Goal: Information Seeking & Learning: Learn about a topic

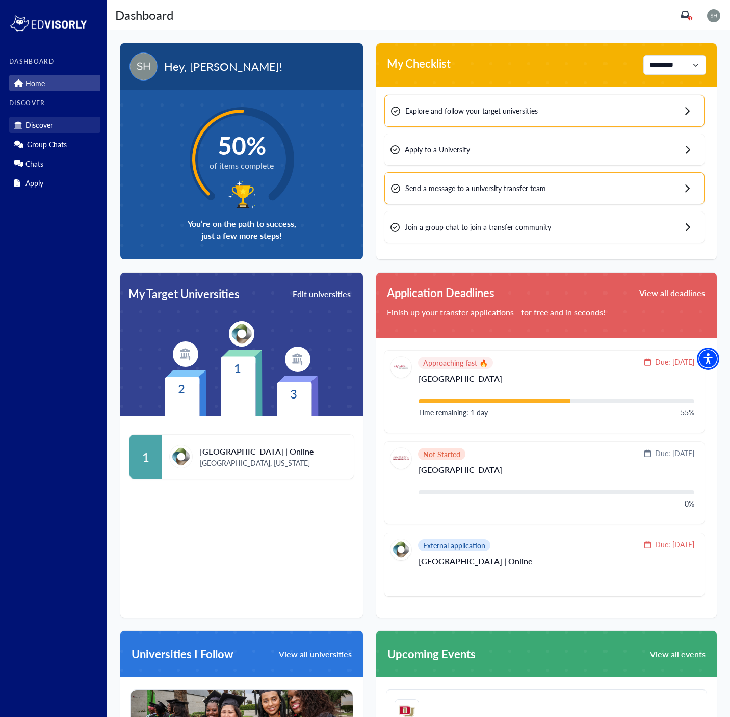
click at [63, 128] on link "Discover" at bounding box center [54, 125] width 91 height 16
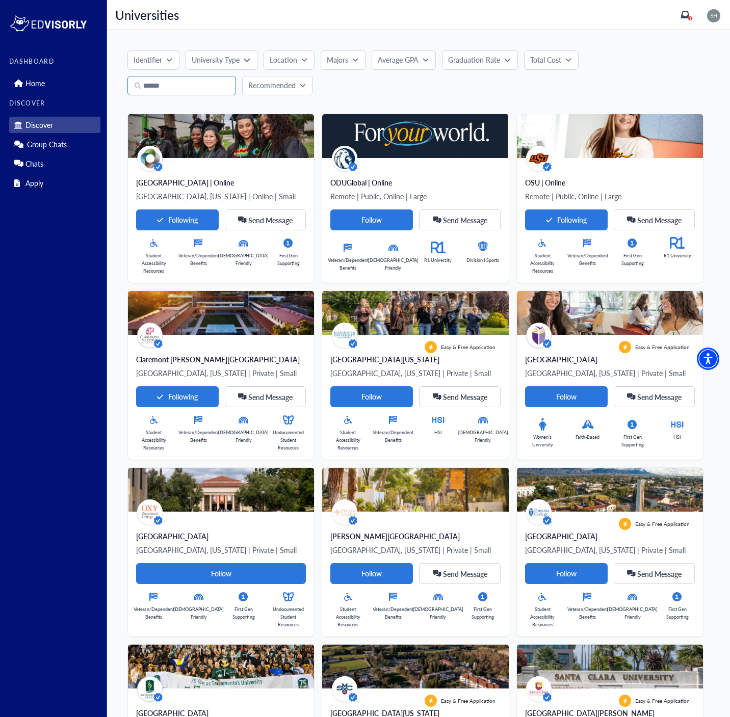
click at [199, 82] on input "Search" at bounding box center [181, 85] width 109 height 19
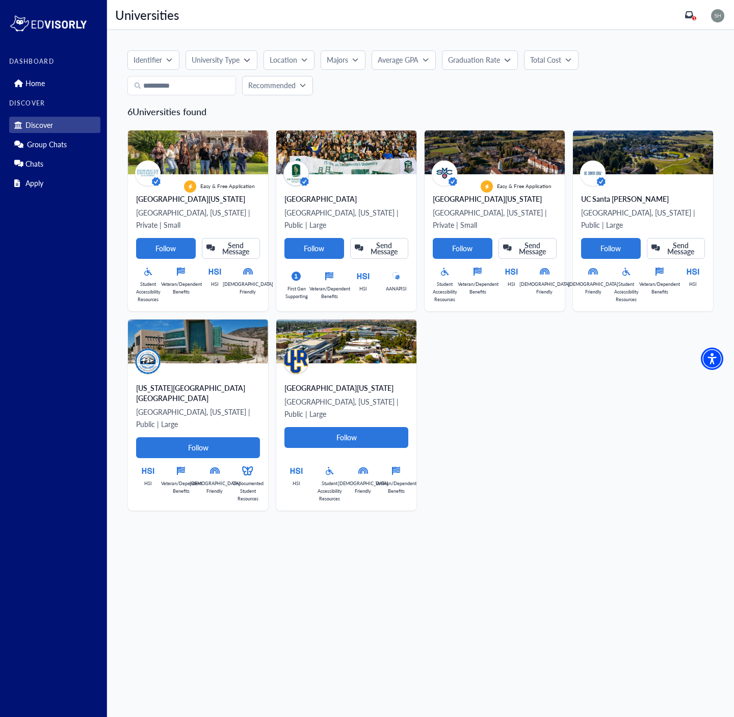
click at [625, 344] on div "Easy & Free Application Dominican University of California San Rafael, Californ…" at bounding box center [416, 316] width 594 height 388
click at [212, 87] on input "**********" at bounding box center [181, 85] width 109 height 19
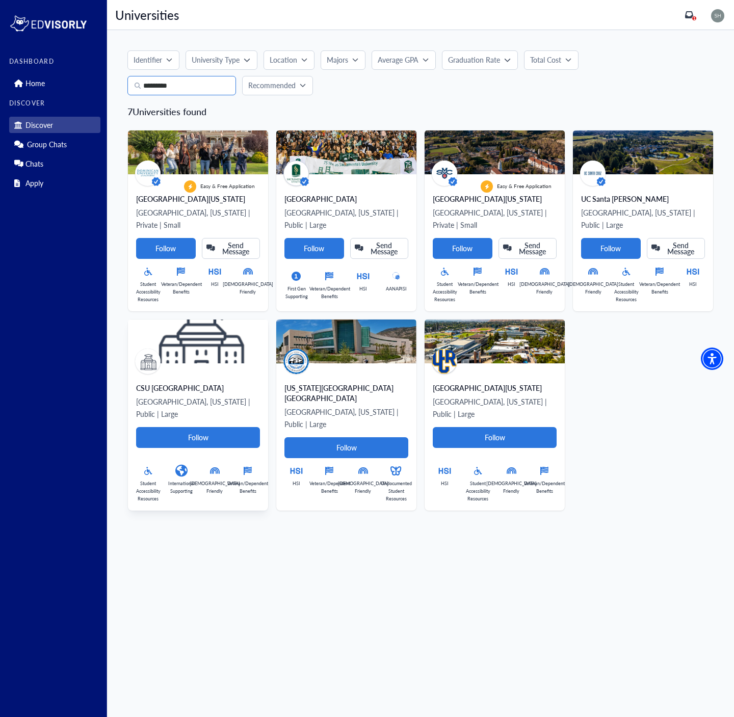
type input "*********"
click at [209, 383] on div "CSU San Marcos" at bounding box center [198, 388] width 124 height 10
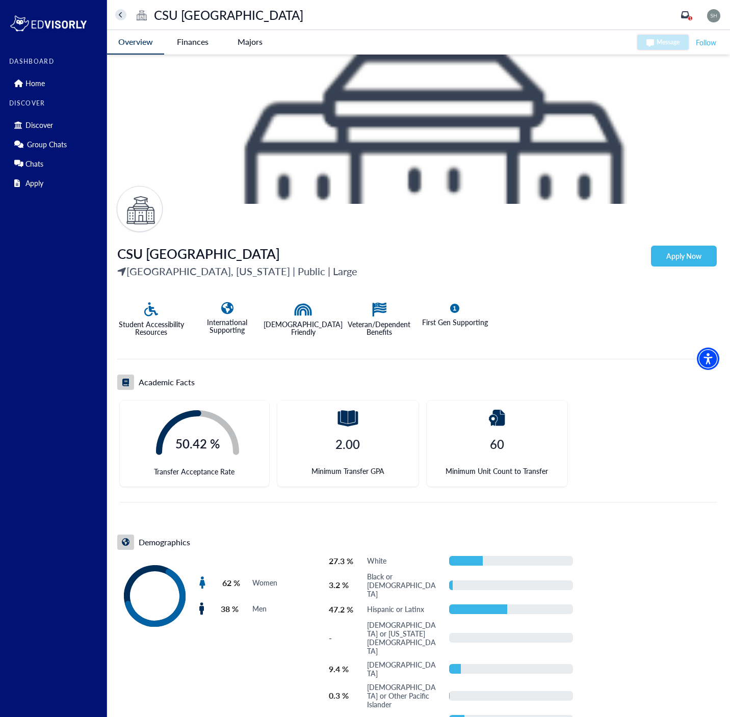
click at [218, 44] on Marcos-tag "Finances" at bounding box center [192, 41] width 57 height 23
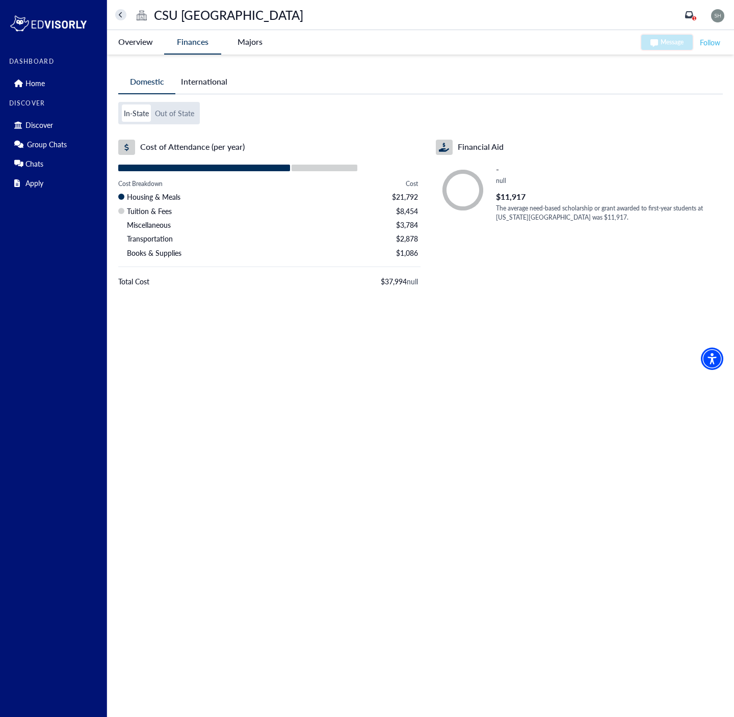
click at [256, 42] on -tag "Majors" at bounding box center [249, 41] width 57 height 23
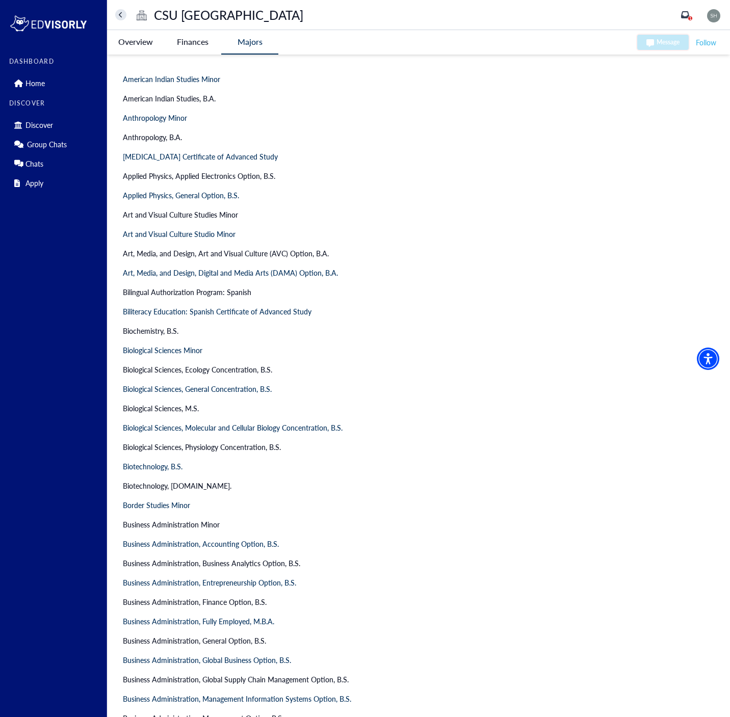
click at [182, 46] on Marcos-tag "Finances" at bounding box center [192, 41] width 57 height 23
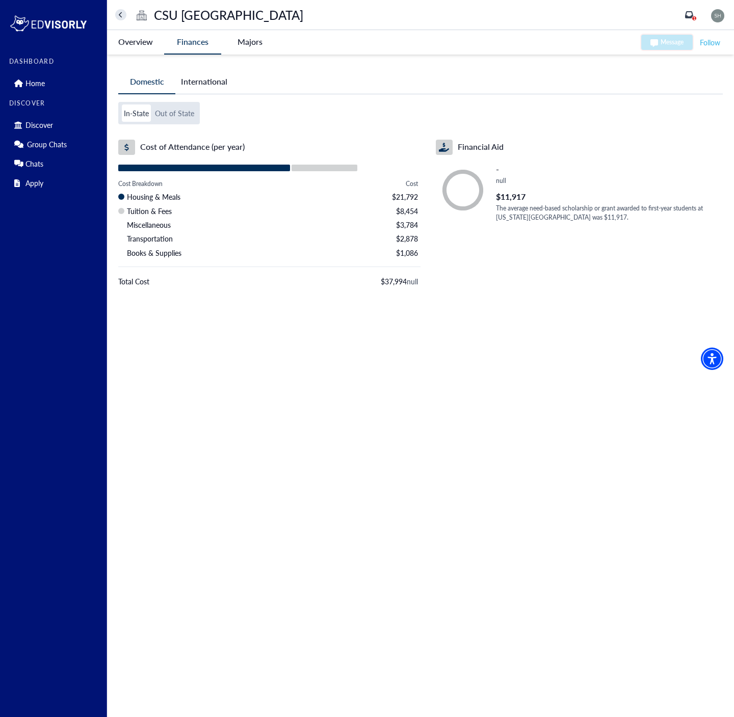
click at [212, 90] on button "International" at bounding box center [204, 81] width 58 height 23
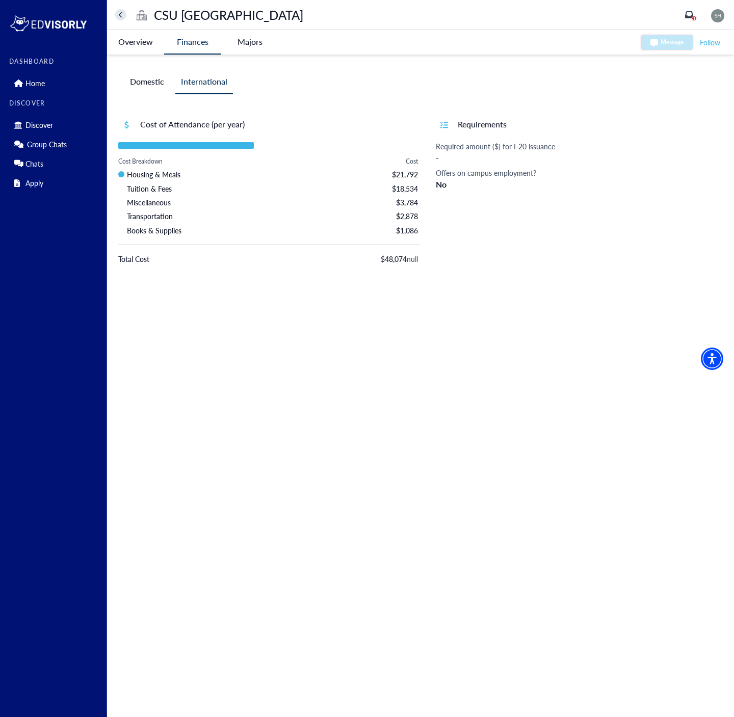
click at [160, 87] on button "Domestic" at bounding box center [146, 81] width 57 height 23
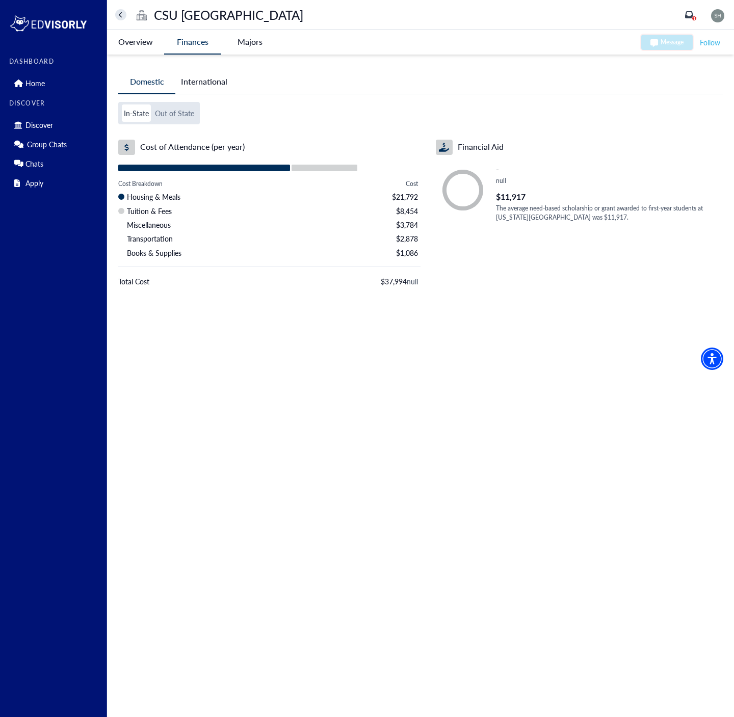
click at [130, 37] on Marcos-tag "Overview" at bounding box center [135, 41] width 57 height 23
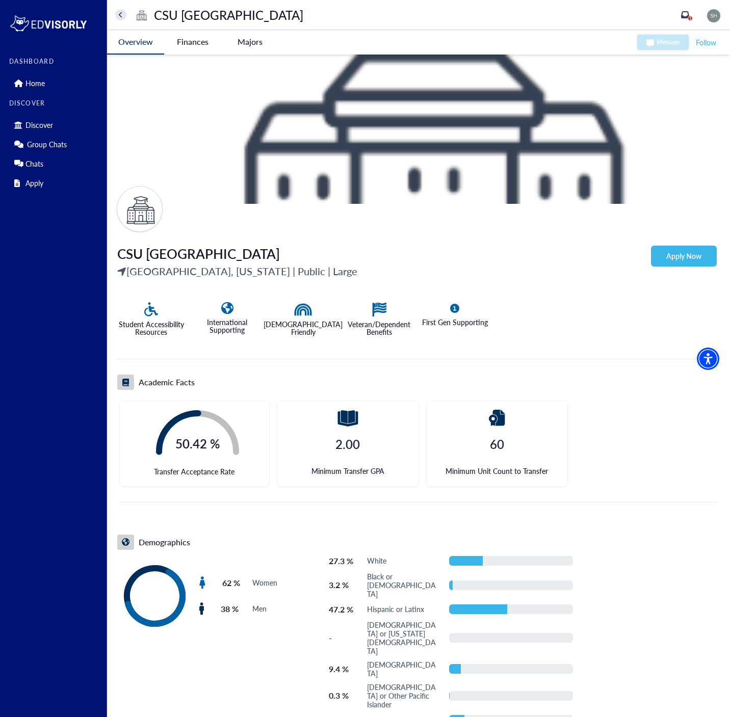
click at [248, 33] on -tag "Majors" at bounding box center [249, 41] width 57 height 23
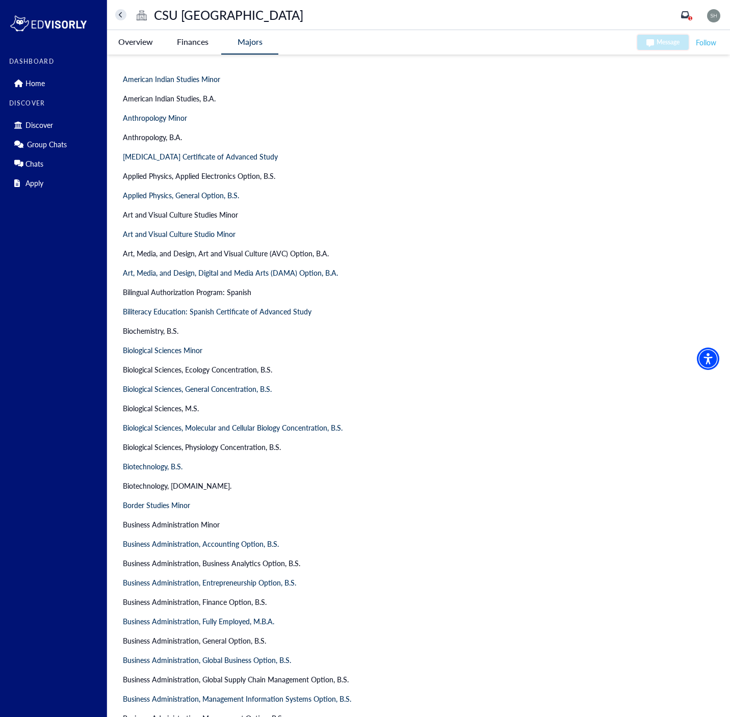
click at [131, 32] on ul "Overview Finances Majors" at bounding box center [192, 42] width 171 height 24
click at [136, 38] on Marcos-tag "Overview" at bounding box center [135, 41] width 57 height 23
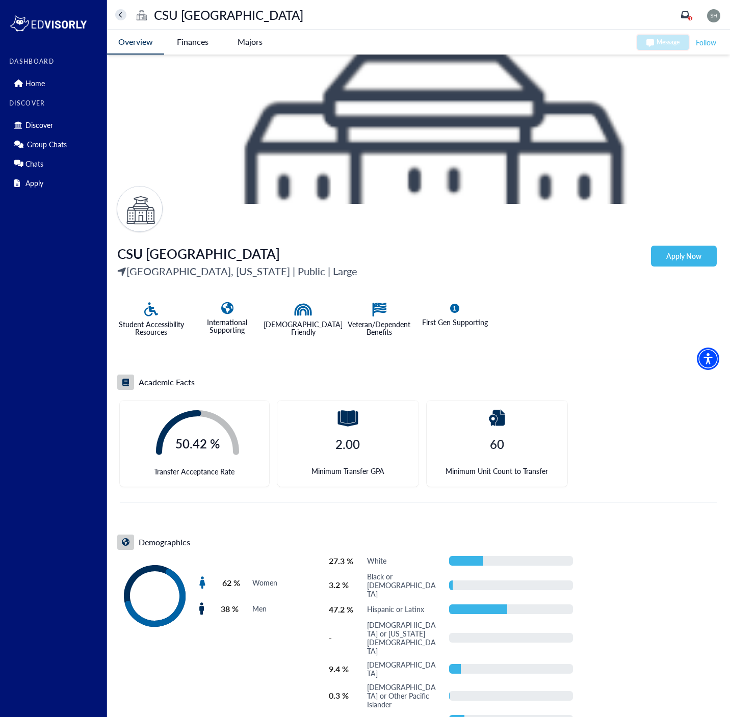
click at [318, 134] on img at bounding box center [418, 129] width 623 height 149
click at [130, 256] on span "CSU San Marcos" at bounding box center [198, 253] width 163 height 19
drag, startPoint x: 130, startPoint y: 256, endPoint x: 212, endPoint y: 250, distance: 82.7
click at [212, 250] on span "CSU San Marcos" at bounding box center [198, 253] width 163 height 19
copy span "CSU San Marcos"
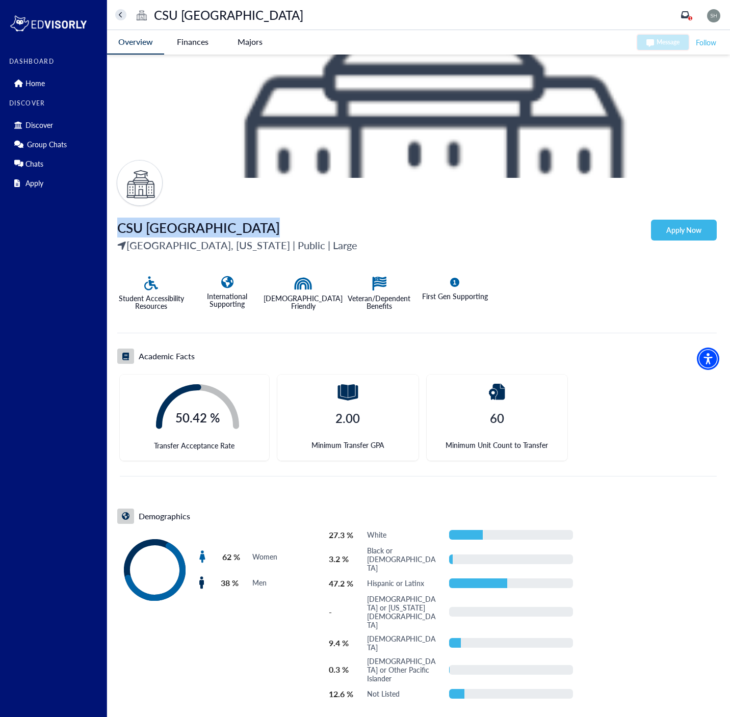
click at [457, 218] on div "CSU San Marcos San Marcos, California | Public | Large Apply Now" at bounding box center [416, 239] width 599 height 43
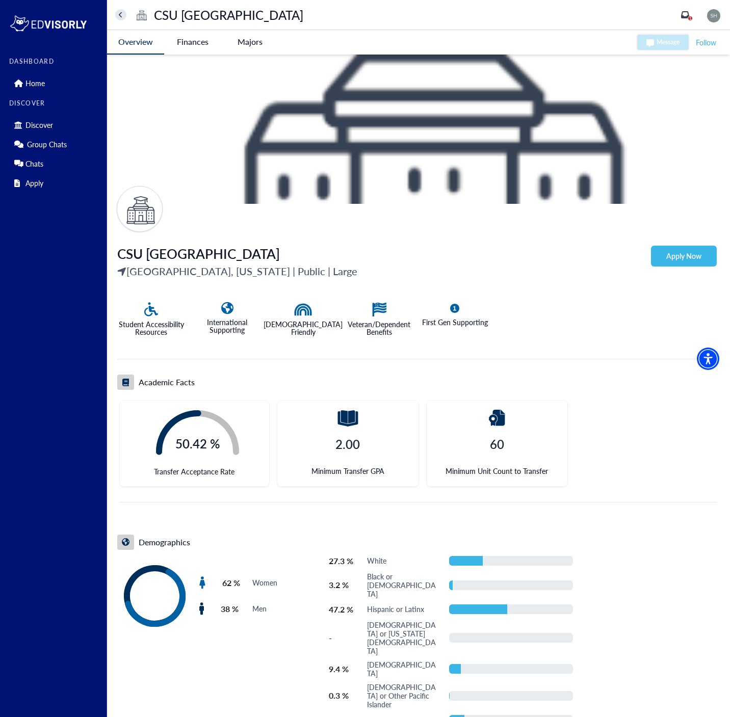
click at [186, 43] on Marcos-tag "Finances" at bounding box center [192, 41] width 57 height 23
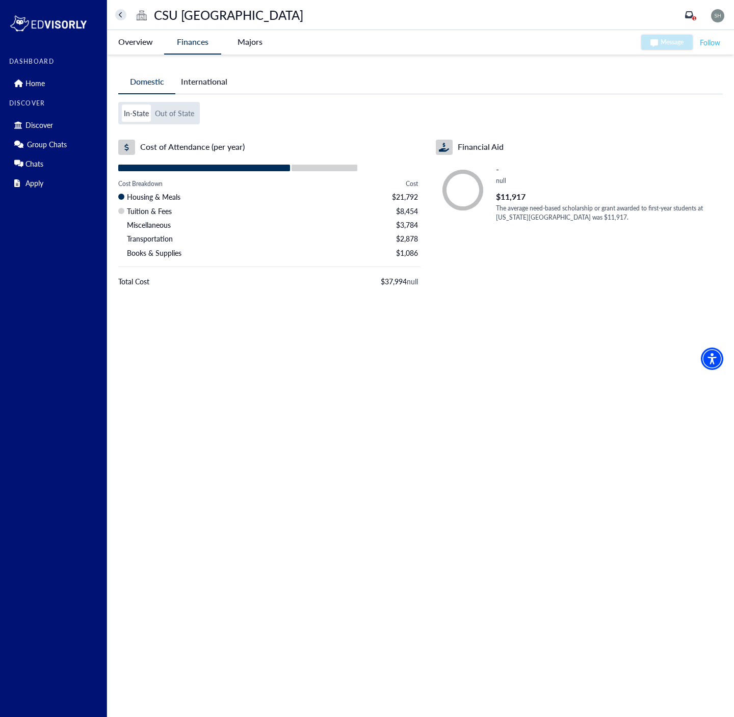
drag, startPoint x: 187, startPoint y: 102, endPoint x: 184, endPoint y: 106, distance: 5.4
click at [186, 104] on div "In-State Out of State" at bounding box center [159, 113] width 82 height 22
click at [179, 111] on button "Out of State" at bounding box center [174, 112] width 43 height 17
click at [134, 116] on button "In-State" at bounding box center [136, 112] width 29 height 17
click at [197, 96] on Duration "Domestic International In-State Out of State Cost of Attendance (per year) Cost…" at bounding box center [420, 197] width 627 height 285
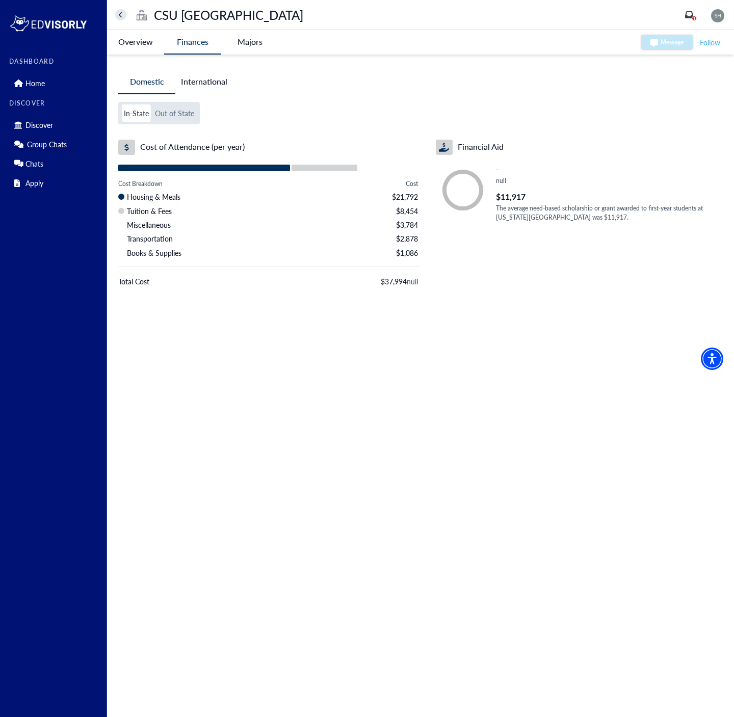
click at [199, 84] on button "International" at bounding box center [204, 81] width 58 height 23
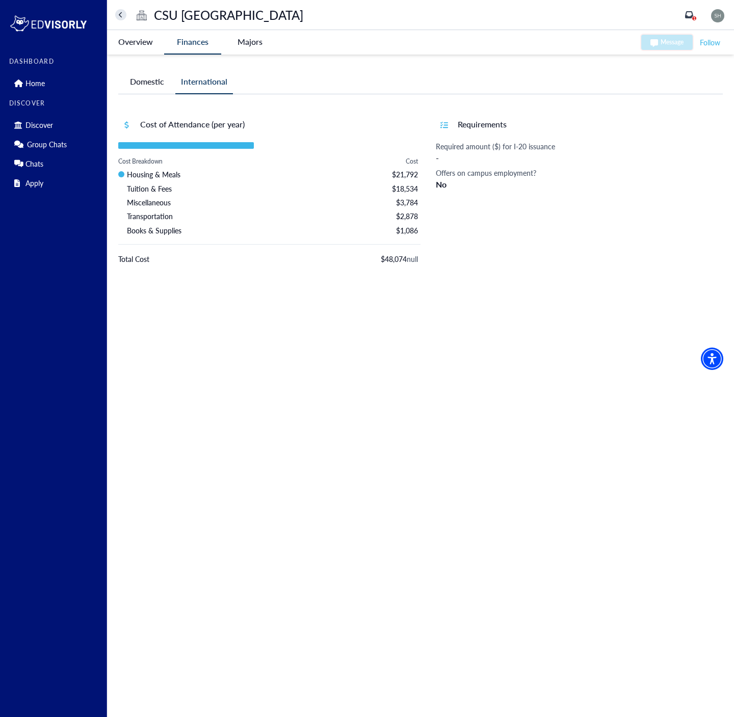
click at [154, 87] on button "Domestic" at bounding box center [146, 81] width 57 height 23
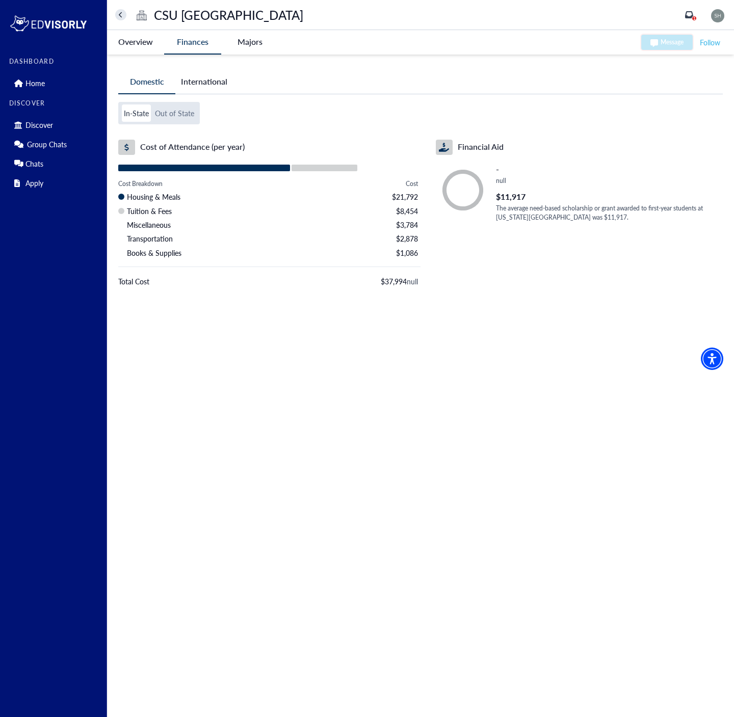
click at [166, 106] on button "Out of State" at bounding box center [174, 112] width 43 height 17
click at [139, 113] on button "In-State" at bounding box center [136, 112] width 29 height 17
click at [175, 110] on button "Out of State" at bounding box center [174, 112] width 43 height 17
click at [142, 111] on button "In-State" at bounding box center [136, 112] width 29 height 17
click at [176, 110] on button "Out of State" at bounding box center [174, 112] width 43 height 17
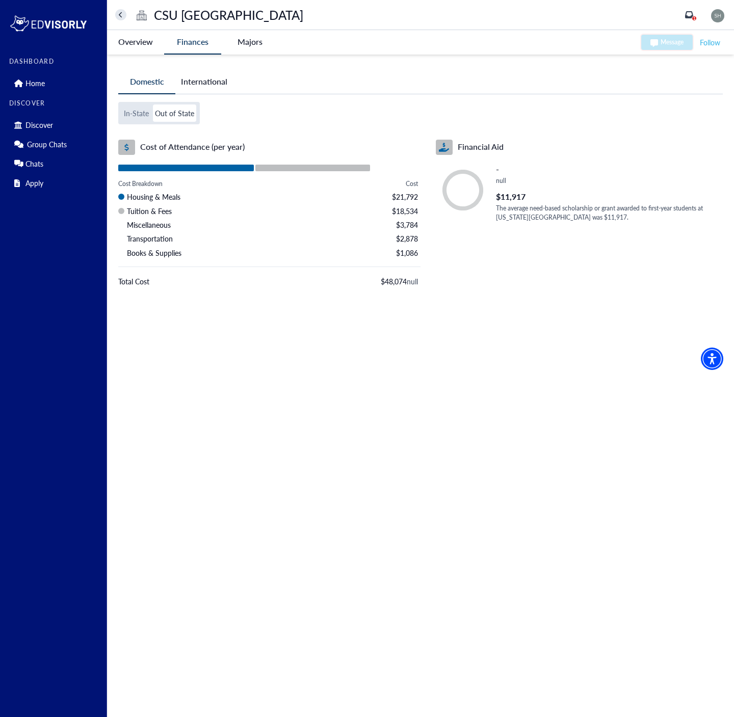
click at [150, 111] on button "In-State" at bounding box center [136, 112] width 29 height 17
click at [170, 112] on button "Out of State" at bounding box center [174, 112] width 43 height 17
click at [148, 113] on button "In-State" at bounding box center [136, 112] width 29 height 17
click at [172, 113] on button "Out of State" at bounding box center [174, 112] width 43 height 17
click at [149, 114] on button "In-State" at bounding box center [136, 112] width 29 height 17
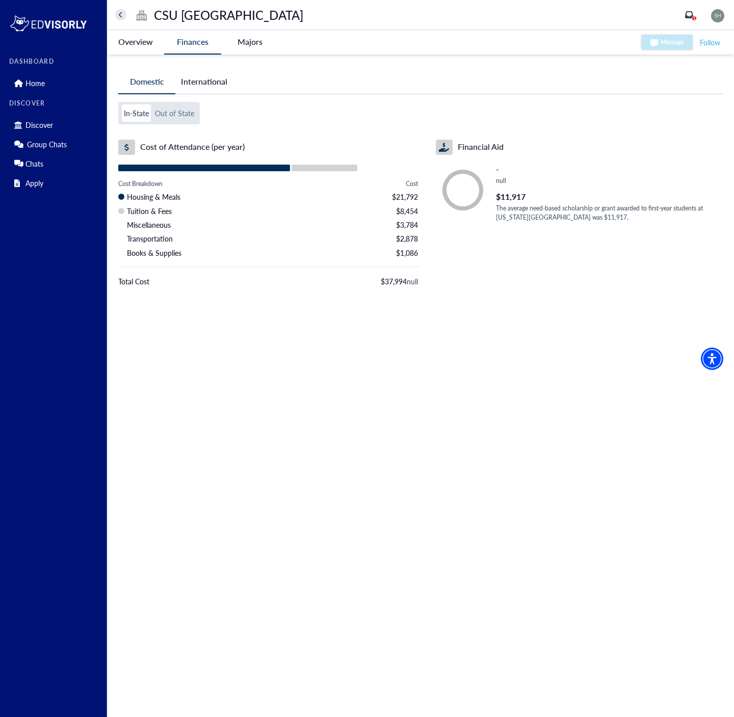
click at [182, 115] on button "Out of State" at bounding box center [174, 112] width 43 height 17
click at [147, 116] on button "In-State" at bounding box center [136, 112] width 29 height 17
click at [183, 114] on button "Out of State" at bounding box center [174, 112] width 43 height 17
click at [372, 145] on div "Cost of Attendance (per year)" at bounding box center [269, 147] width 302 height 15
click at [474, 301] on div "In-State Out of State Cost of Attendance (per year) Cost Breakdown Cost Housing…" at bounding box center [420, 213] width 604 height 223
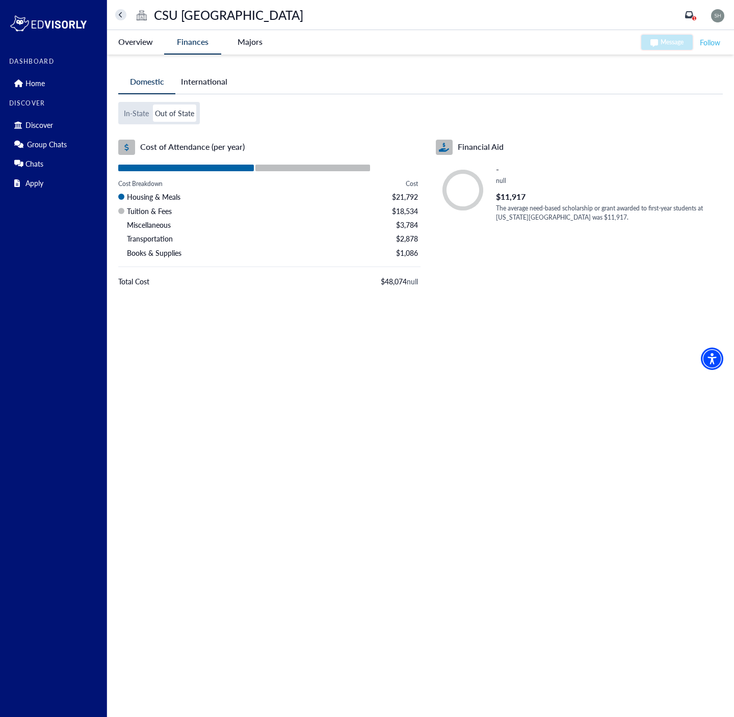
click at [427, 286] on div "Financial Aid 0 - null $11,917 The average need-based scholarship or grant awar…" at bounding box center [571, 219] width 302 height 158
click at [407, 282] on span "null" at bounding box center [412, 281] width 11 height 10
drag, startPoint x: 404, startPoint y: 282, endPoint x: 422, endPoint y: 282, distance: 17.8
click at [407, 282] on span "null" at bounding box center [412, 281] width 11 height 10
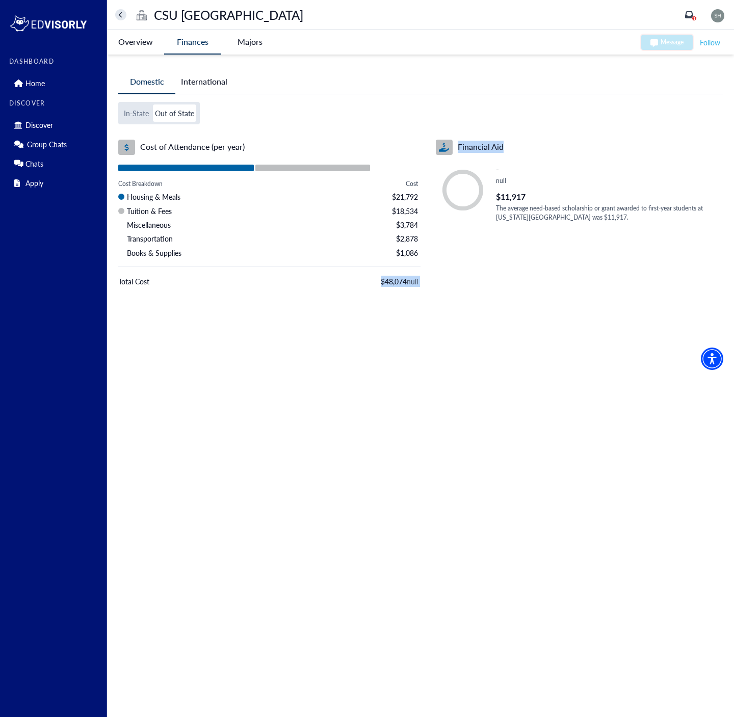
drag, startPoint x: 423, startPoint y: 283, endPoint x: 365, endPoint y: 282, distance: 58.6
click at [367, 282] on div "Cost of Attendance (per year) Cost Breakdown Cost Housing & Meals $21,792 Tuiti…" at bounding box center [420, 219] width 604 height 158
click at [393, 278] on span "$48,074 null" at bounding box center [399, 281] width 37 height 11
click at [397, 277] on span "$48,074 null" at bounding box center [399, 281] width 37 height 11
drag, startPoint x: 397, startPoint y: 277, endPoint x: 510, endPoint y: 273, distance: 112.7
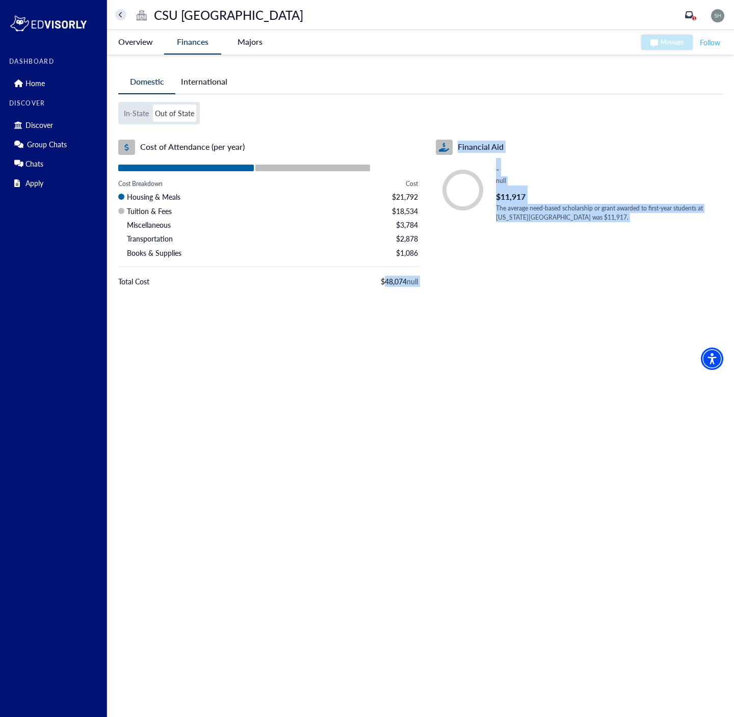
click at [482, 273] on div "Cost of Attendance (per year) Cost Breakdown Cost Housing & Meals $21,792 Tuiti…" at bounding box center [420, 219] width 604 height 158
drag, startPoint x: 464, startPoint y: 273, endPoint x: 436, endPoint y: 283, distance: 30.1
click at [463, 273] on div "Financial Aid 0 - null $11,917 The average need-based scholarship or grant awar…" at bounding box center [571, 219] width 302 height 158
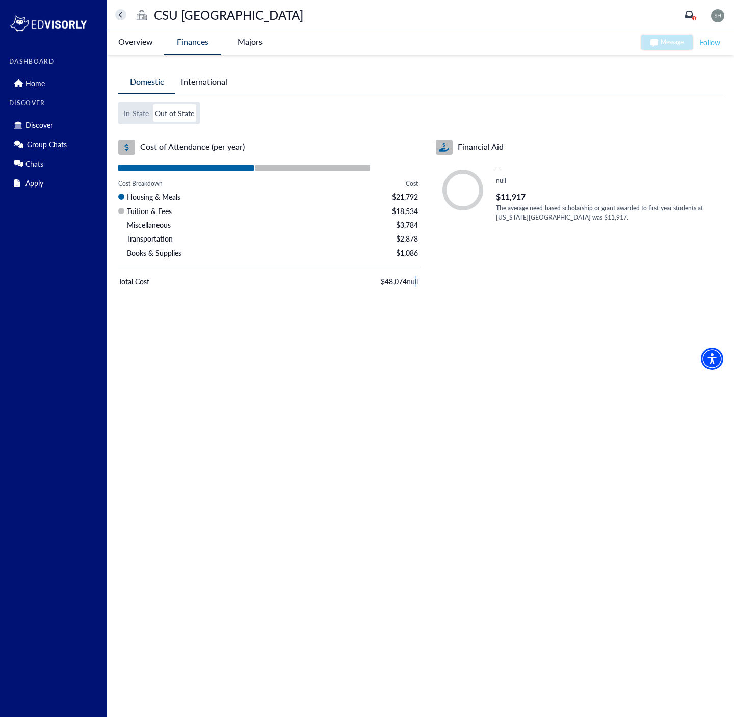
click at [412, 279] on span "null" at bounding box center [412, 281] width 11 height 10
drag, startPoint x: 412, startPoint y: 279, endPoint x: 362, endPoint y: 285, distance: 49.9
click at [365, 285] on div "Total Cost $48,074 null" at bounding box center [269, 281] width 302 height 11
drag, startPoint x: 385, startPoint y: 281, endPoint x: 435, endPoint y: 262, distance: 53.4
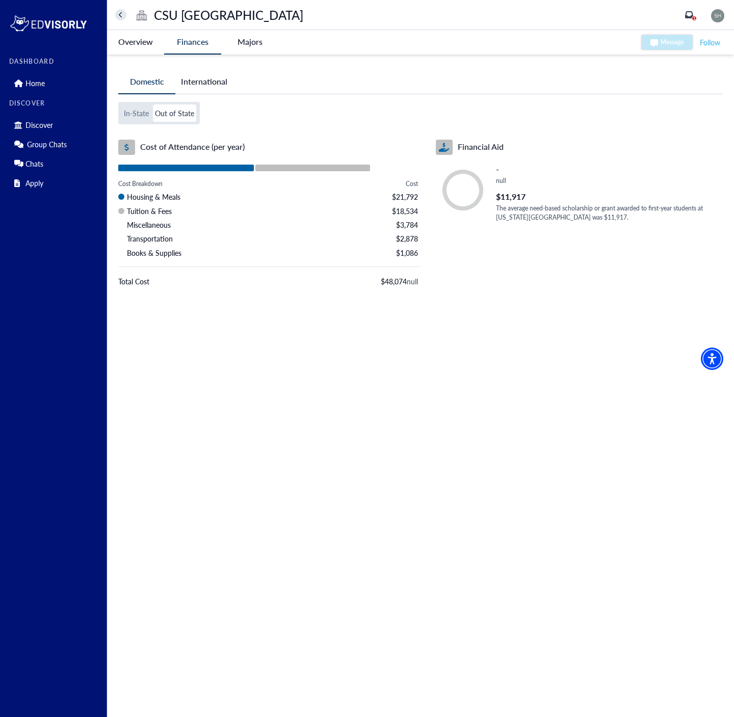
click at [386, 281] on span "$48,074 null" at bounding box center [399, 281] width 37 height 11
drag, startPoint x: 599, startPoint y: 205, endPoint x: 622, endPoint y: 206, distance: 22.4
click at [616, 205] on p "The average need-based scholarship or grant awarded to first-year students at C…" at bounding box center [609, 213] width 227 height 18
click at [630, 207] on p "The average need-based scholarship or grant awarded to first-year students at C…" at bounding box center [609, 213] width 227 height 18
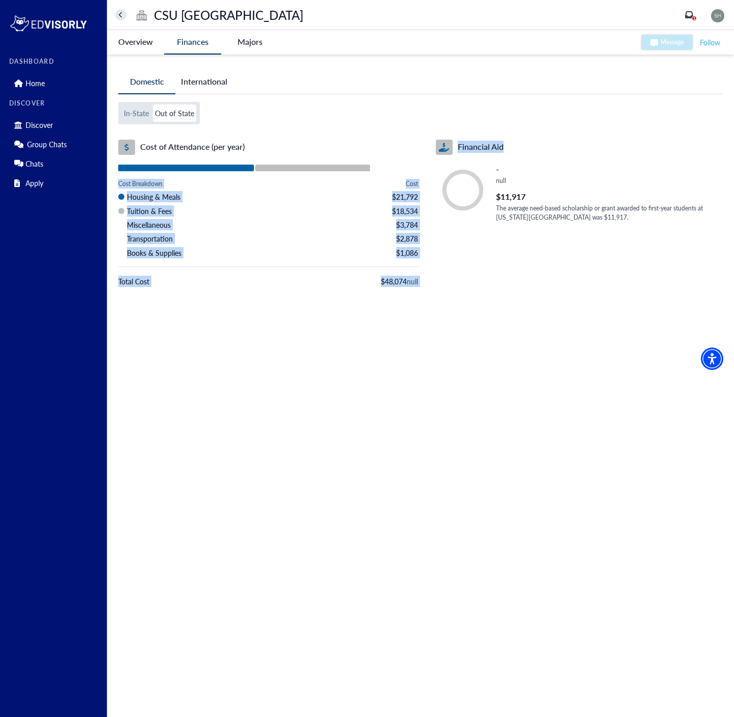
click at [410, 161] on div "Cost of Attendance (per year) Cost Breakdown Cost Housing & Meals $21,792 Tuiti…" at bounding box center [420, 219] width 604 height 158
click at [147, 112] on button "In-State" at bounding box center [136, 112] width 29 height 17
click at [174, 114] on button "Out of State" at bounding box center [174, 112] width 43 height 17
click at [205, 80] on button "International" at bounding box center [204, 81] width 58 height 23
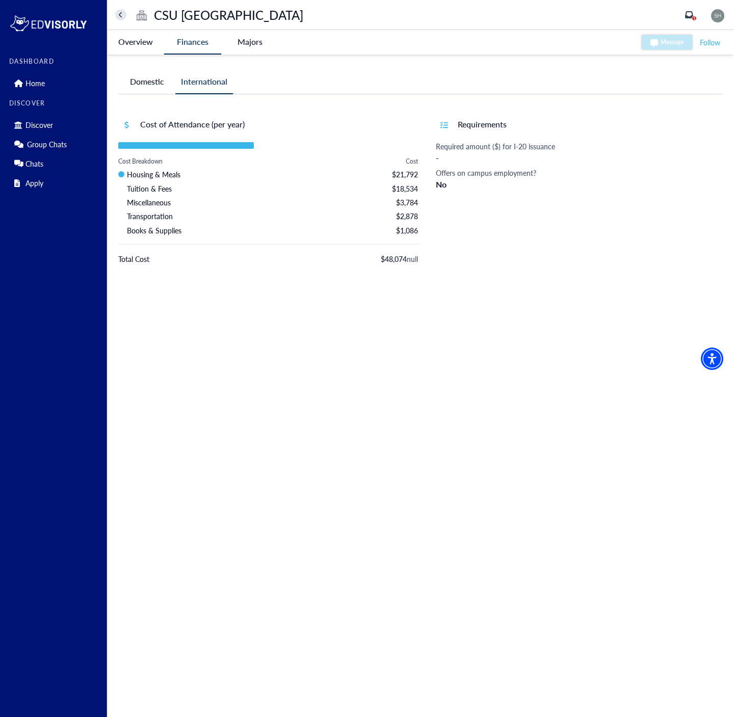
click at [264, 81] on ul "Domestic International" at bounding box center [420, 82] width 604 height 24
click at [129, 86] on button "Domestic" at bounding box center [146, 81] width 57 height 23
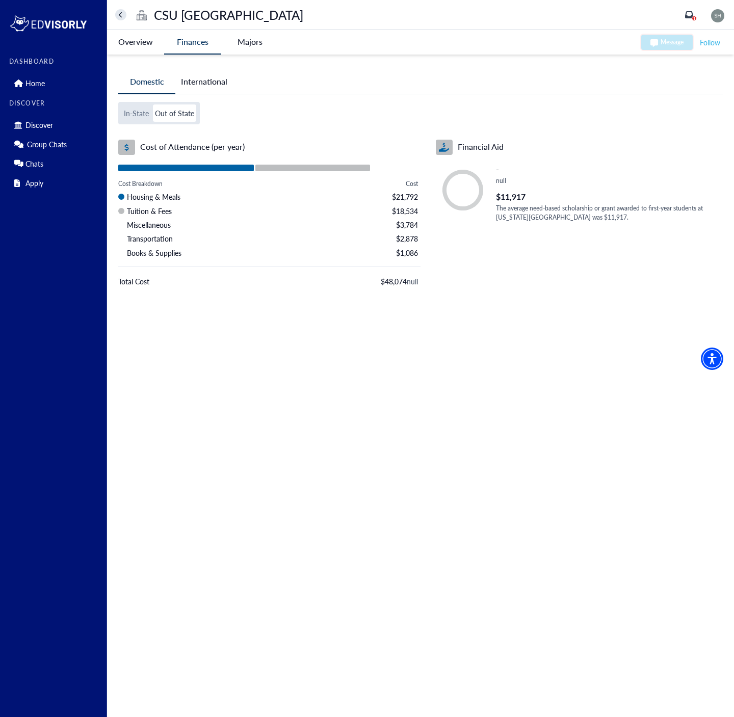
click at [133, 35] on Marcos-tag "Overview" at bounding box center [135, 41] width 57 height 23
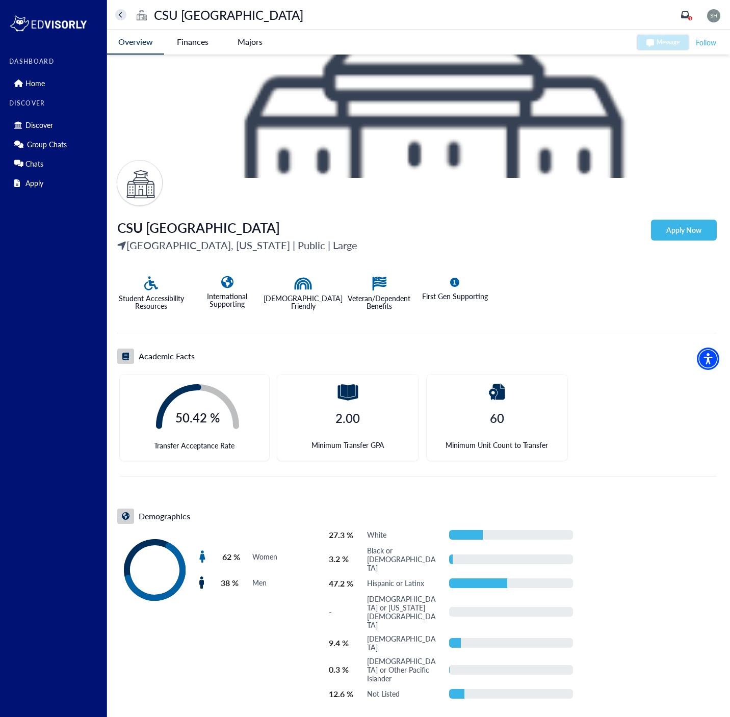
scroll to position [87, 0]
click at [566, 20] on div "CSU San Marcos Discover" at bounding box center [397, 15] width 565 height 16
